Goal: Task Accomplishment & Management: Use online tool/utility

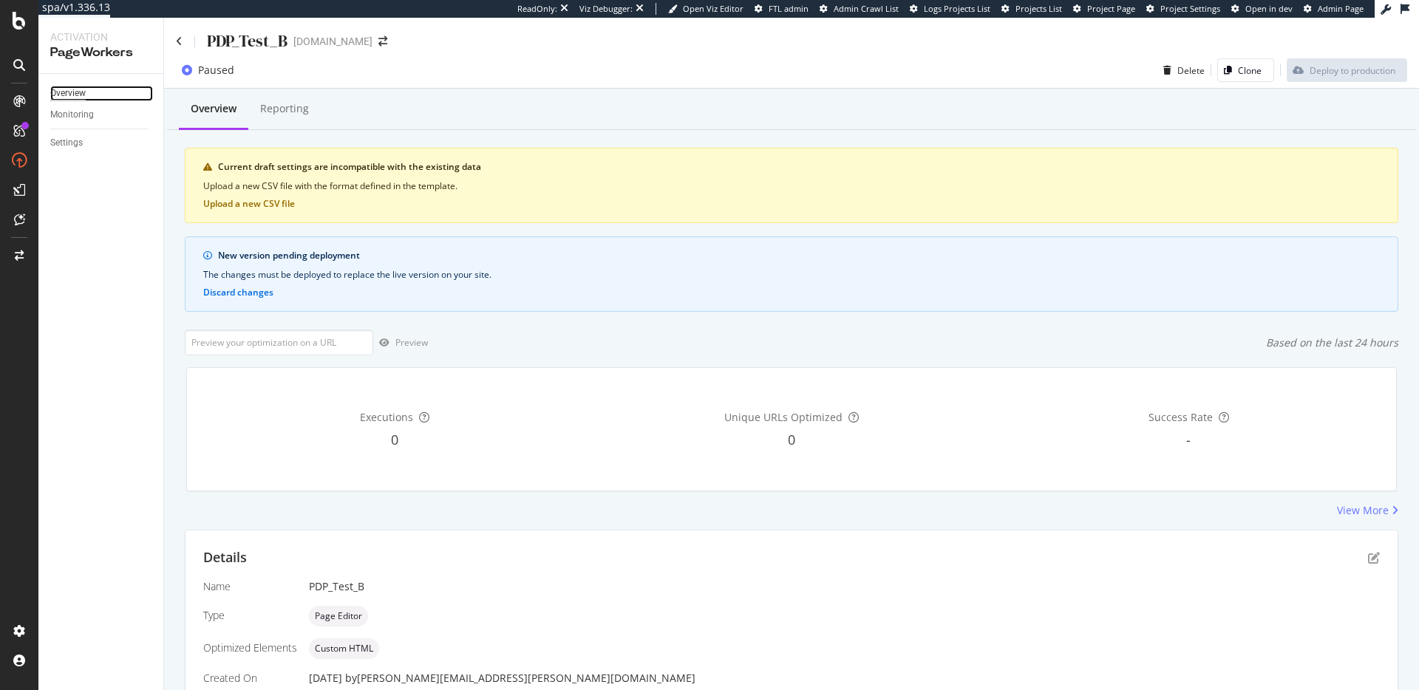
click at [75, 88] on div "Overview" at bounding box center [67, 94] width 35 height 16
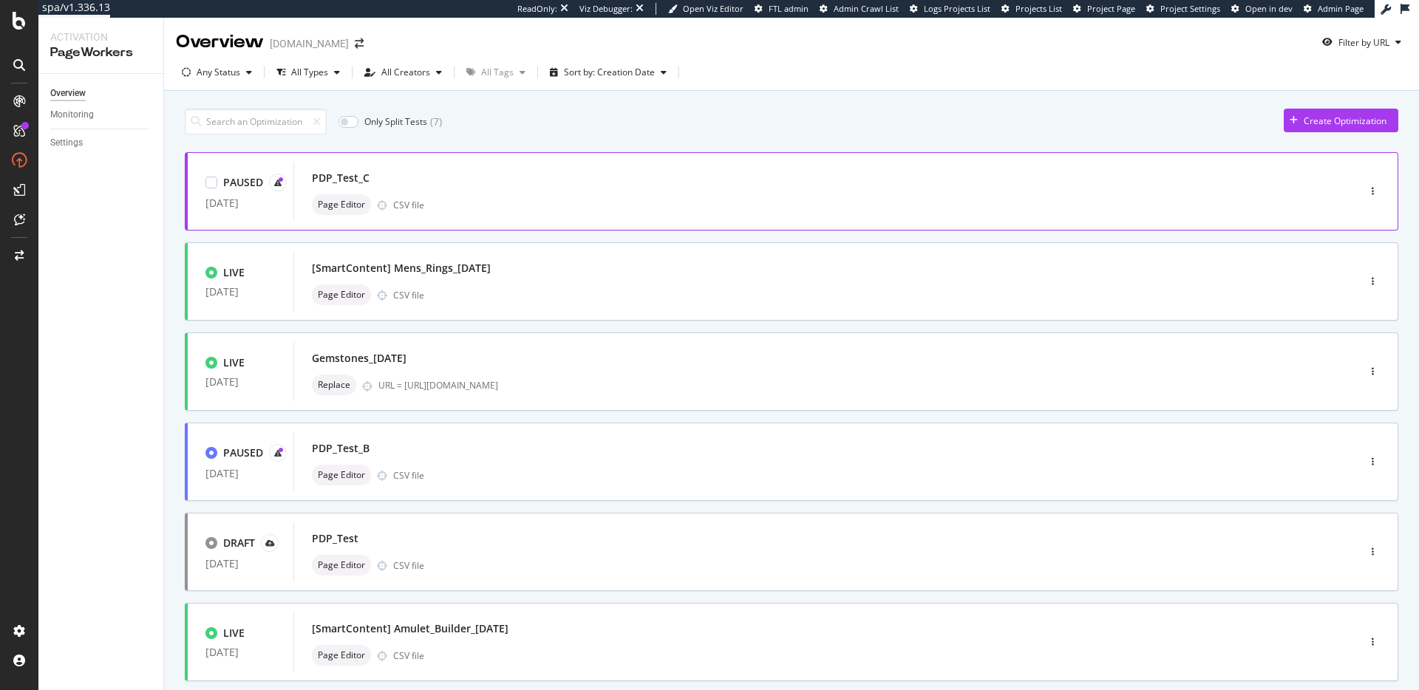
click at [453, 169] on div "PDP_Test_C" at bounding box center [803, 178] width 983 height 21
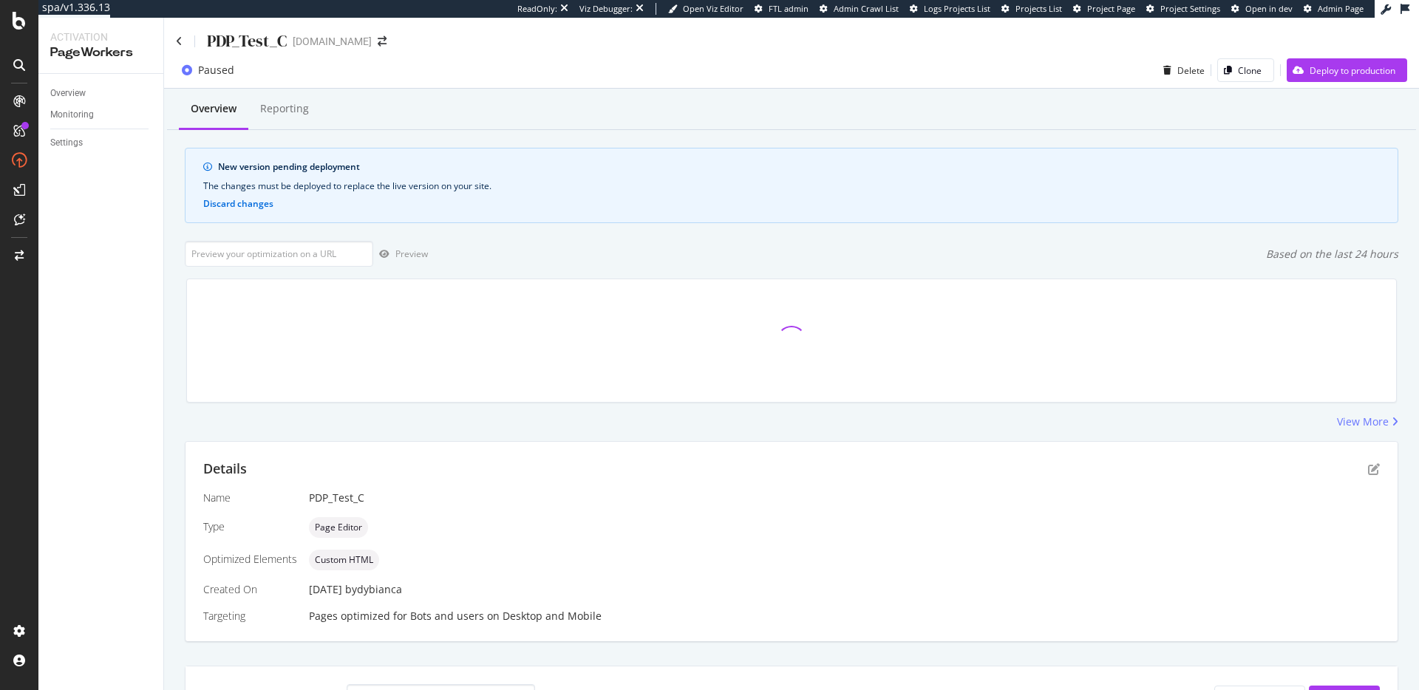
scroll to position [20, 0]
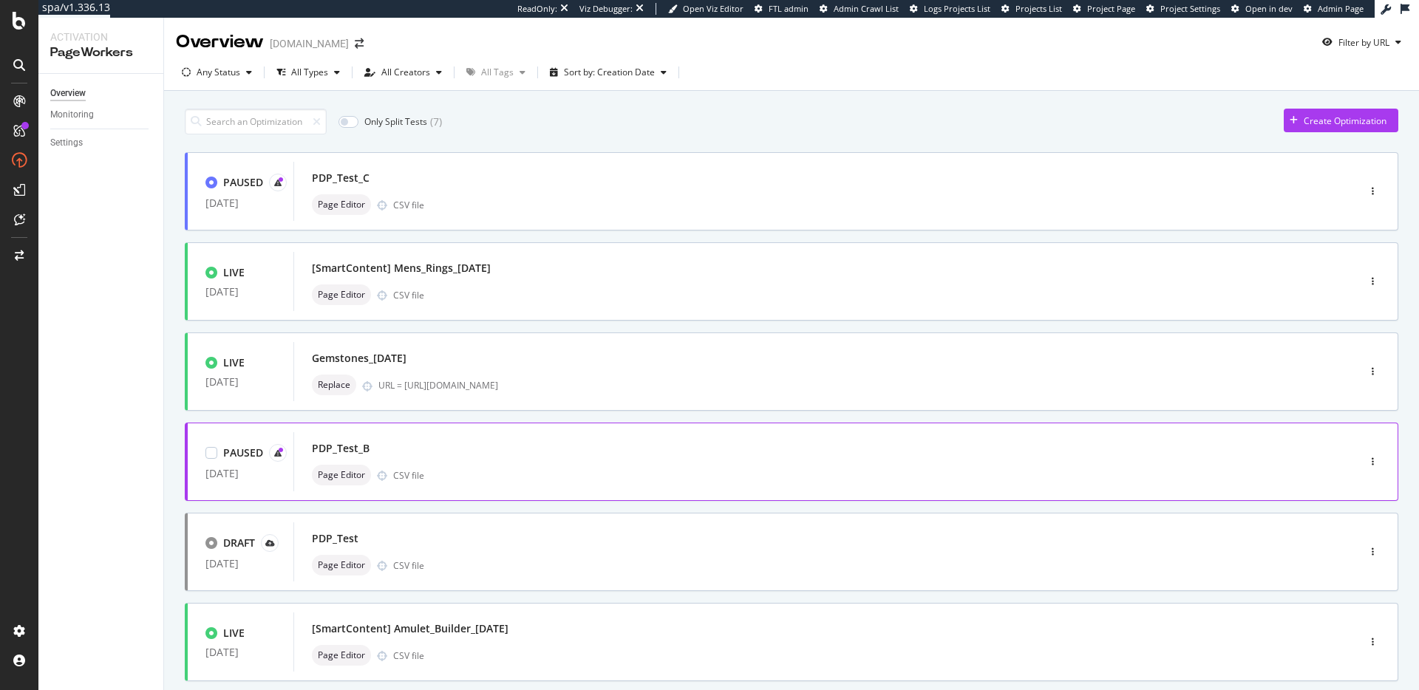
click at [550, 433] on div "PDP_Test_B Page Editor CSV file" at bounding box center [802, 461] width 1019 height 59
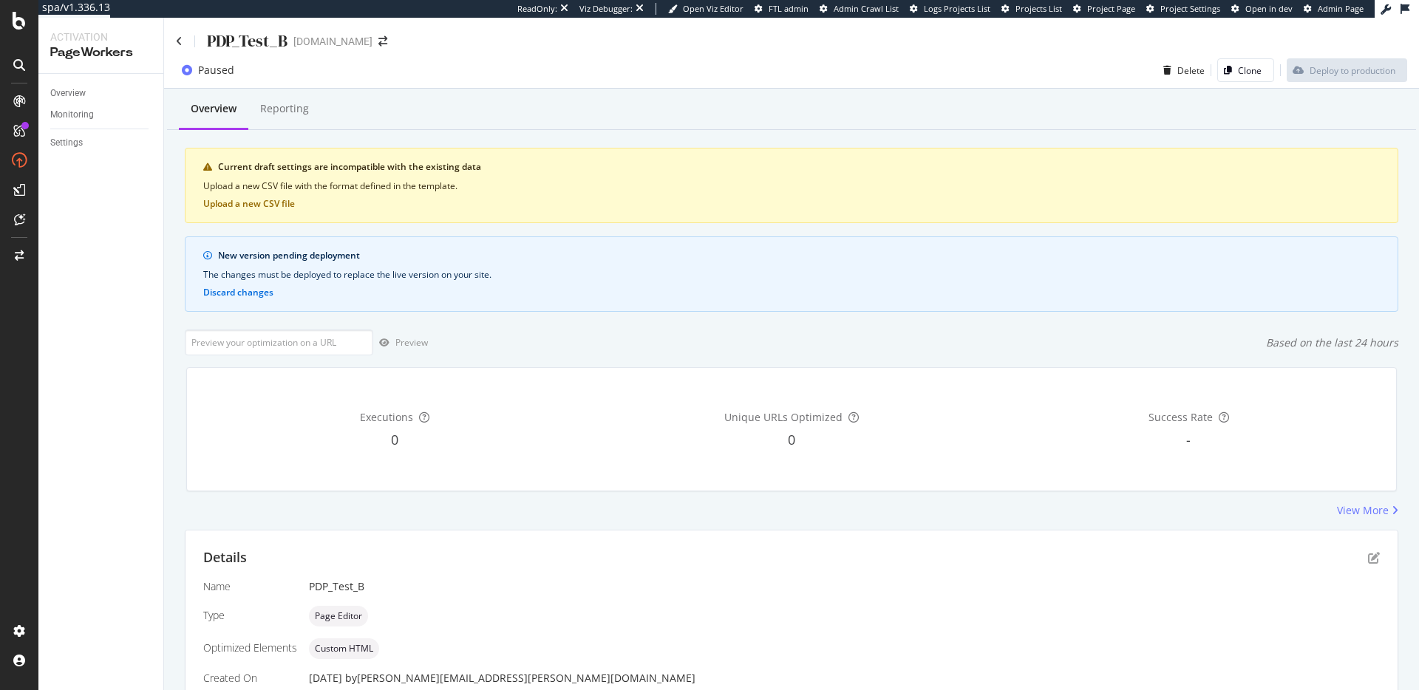
scroll to position [349, 0]
